Goal: Navigation & Orientation: Find specific page/section

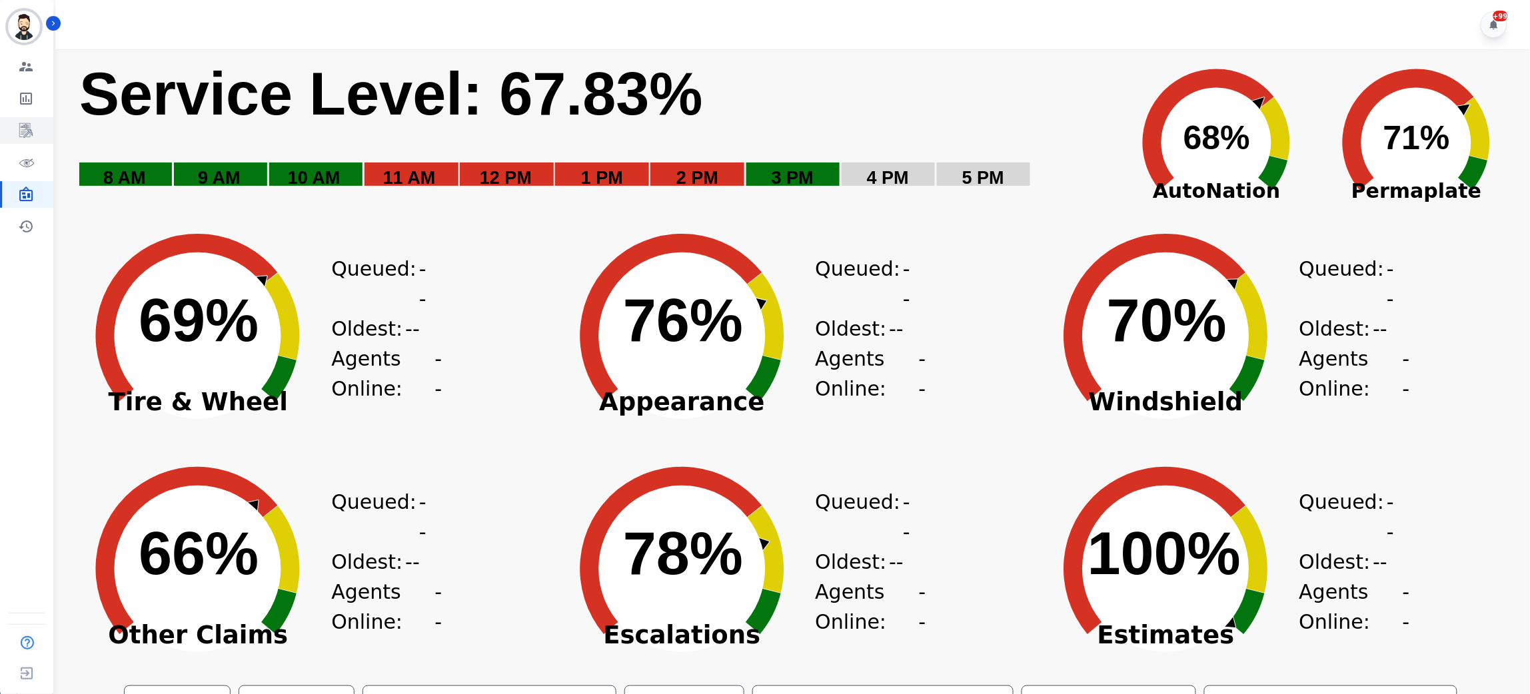
click at [23, 120] on link "Sidebar" at bounding box center [27, 130] width 51 height 27
